Goal: Task Accomplishment & Management: Manage account settings

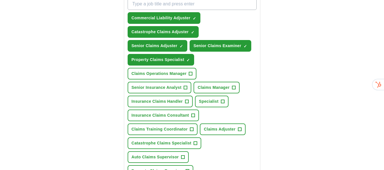
scroll to position [227, 0]
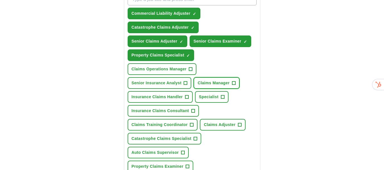
click at [234, 81] on span "+" at bounding box center [233, 83] width 3 height 5
click at [0, 0] on span "×" at bounding box center [0, 0] width 0 height 0
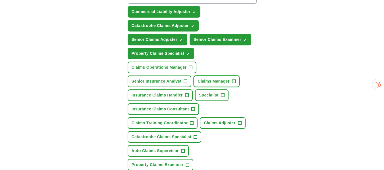
scroll to position [256, 0]
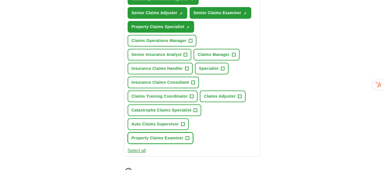
click at [186, 136] on span "+" at bounding box center [187, 138] width 3 height 5
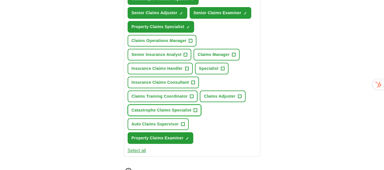
click at [197, 109] on span "+" at bounding box center [196, 111] width 4 height 4
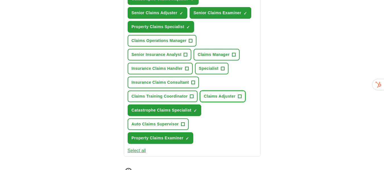
click at [239, 94] on span "+" at bounding box center [239, 96] width 3 height 5
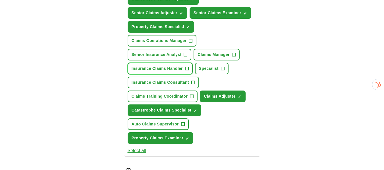
click at [188, 67] on span "+" at bounding box center [186, 69] width 3 height 5
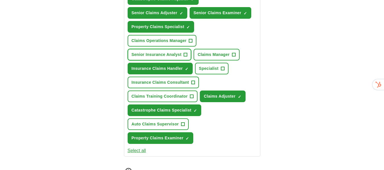
click at [186, 53] on span "+" at bounding box center [185, 55] width 3 height 5
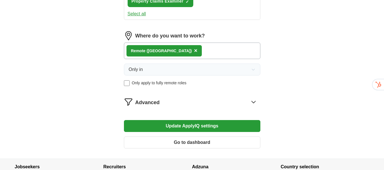
scroll to position [427, 0]
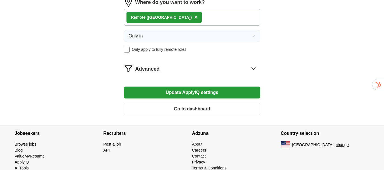
click at [210, 87] on button "Update ApplyIQ settings" at bounding box center [192, 93] width 136 height 12
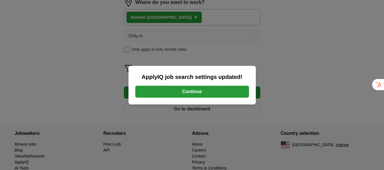
click at [194, 89] on button "Continue" at bounding box center [192, 92] width 114 height 12
